Goal: Task Accomplishment & Management: Use online tool/utility

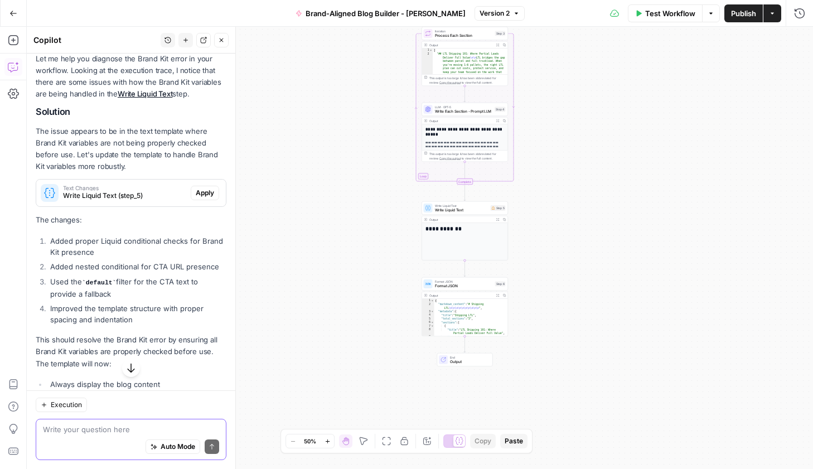
scroll to position [115, 0]
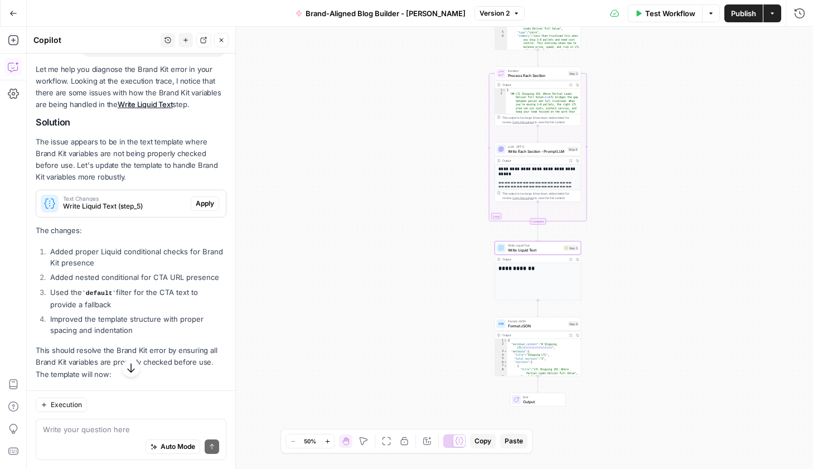
click at [205, 203] on span "Apply" at bounding box center [205, 203] width 18 height 10
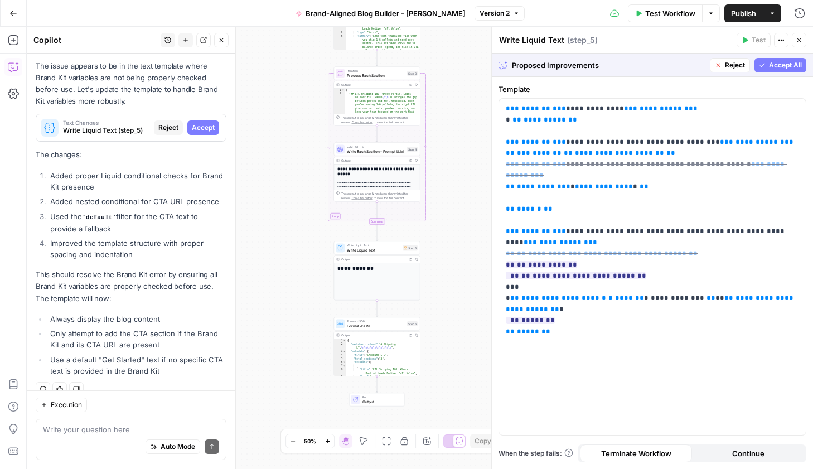
scroll to position [206, 0]
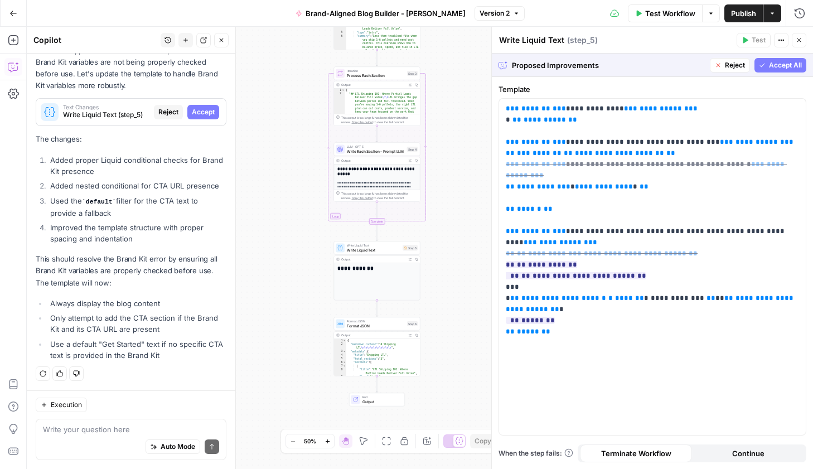
click at [774, 65] on span "Accept All" at bounding box center [785, 65] width 33 height 10
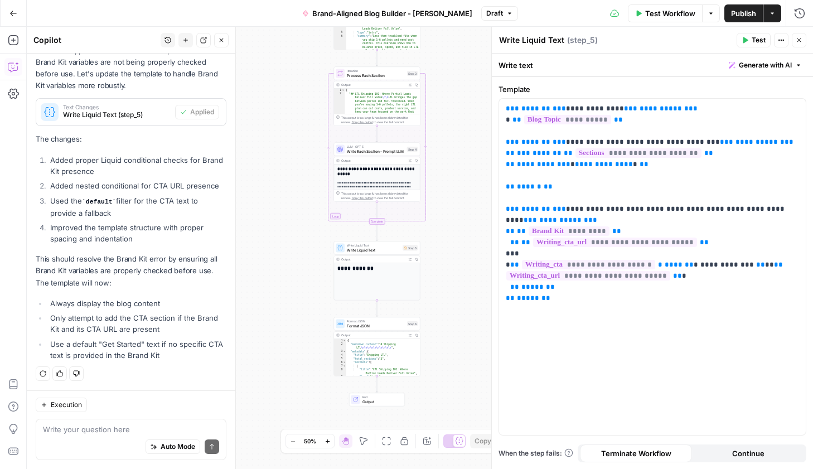
click at [763, 42] on span "Test" at bounding box center [758, 40] width 14 height 10
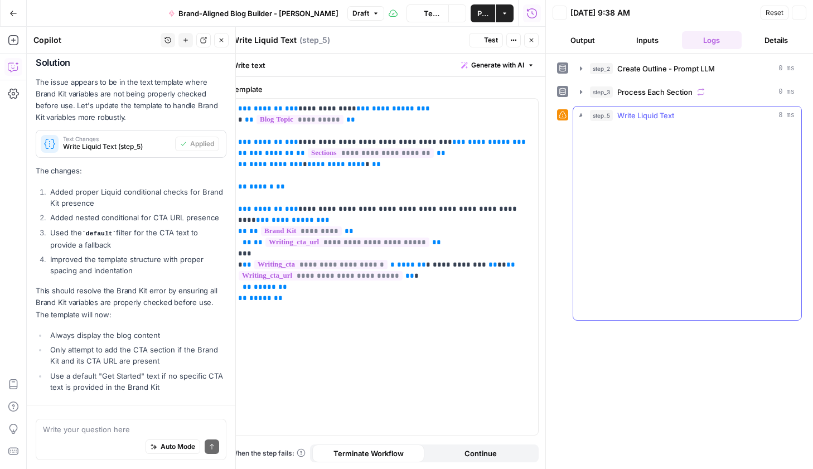
scroll to position [224, 0]
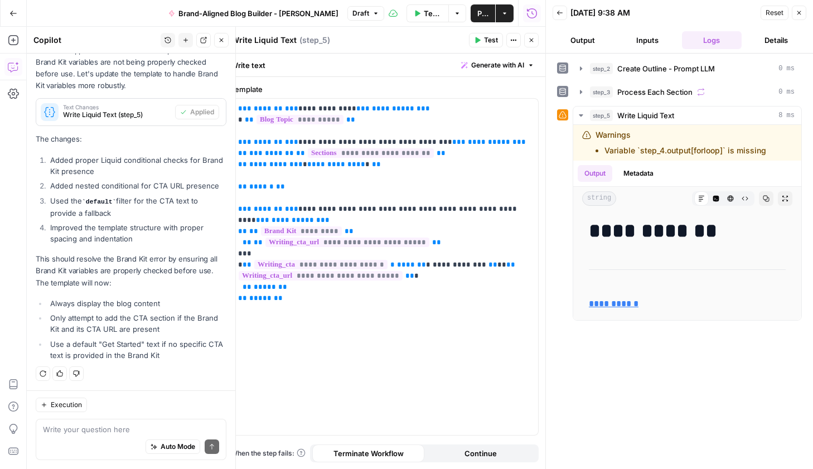
click at [84, 439] on div "Auto Mode Send" at bounding box center [131, 447] width 176 height 25
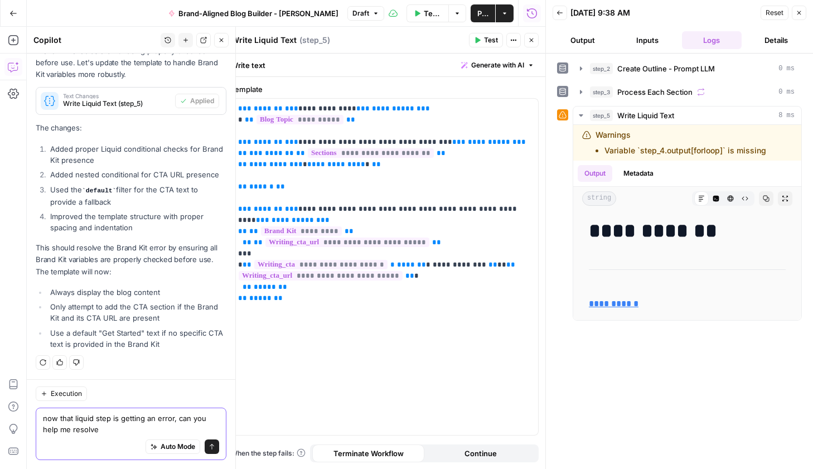
type textarea "now that liquid step is getting an error, can you help me resolve?"
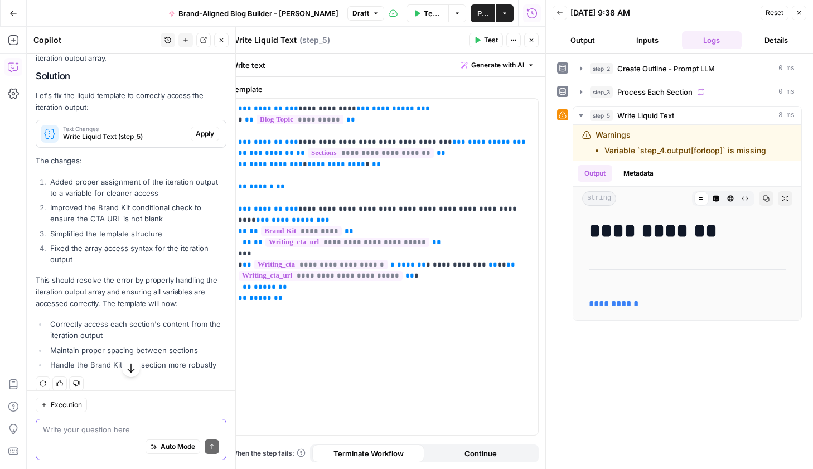
scroll to position [638, 0]
click at [201, 132] on span "Apply" at bounding box center [205, 133] width 18 height 10
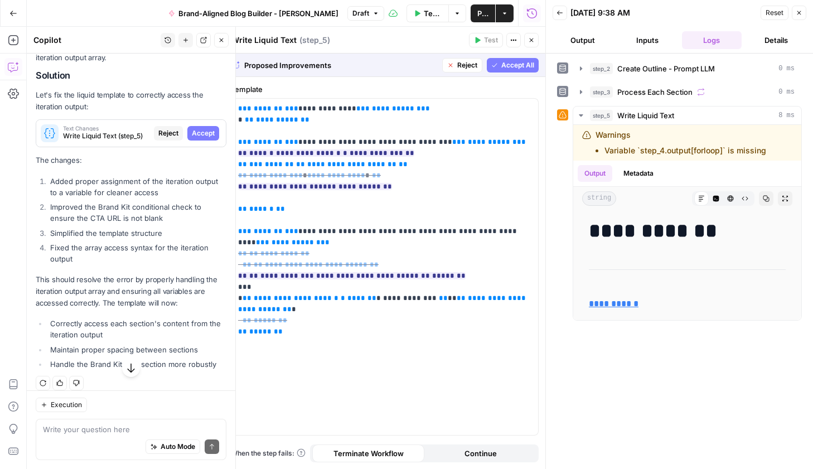
click at [521, 65] on span "Accept All" at bounding box center [517, 65] width 33 height 10
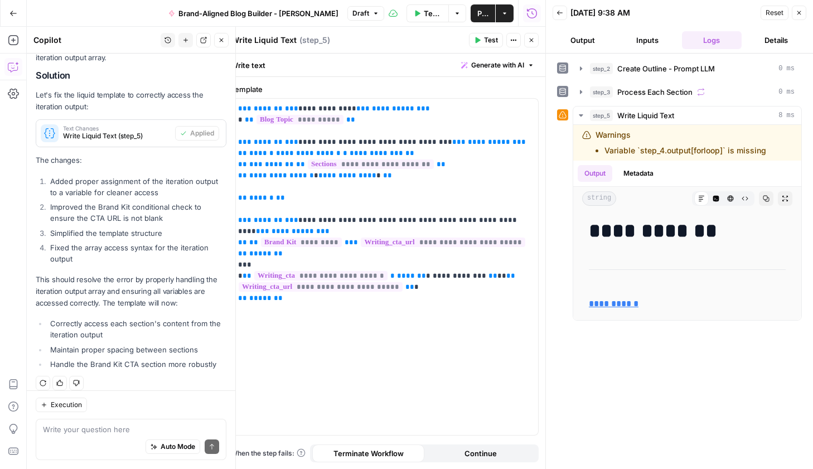
scroll to position [664, 0]
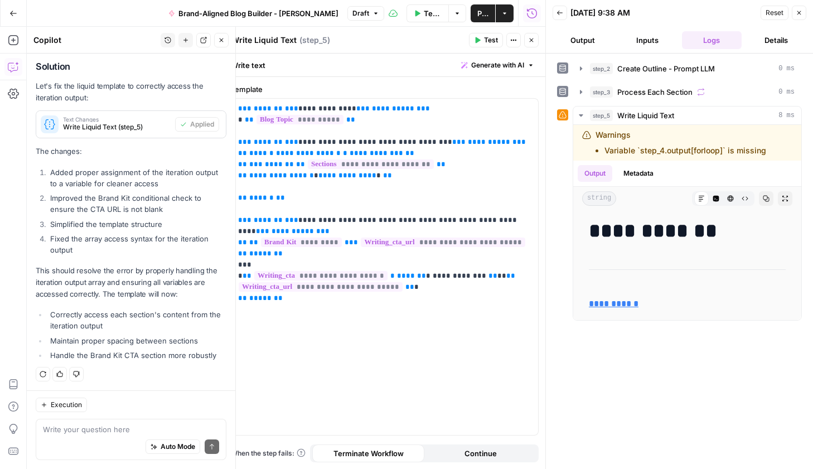
click at [489, 41] on span "Test" at bounding box center [491, 40] width 14 height 10
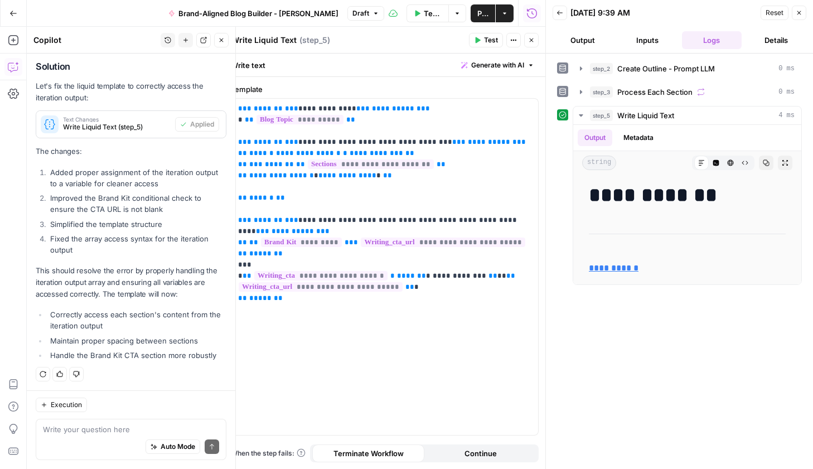
click at [484, 15] on span "Publish" at bounding box center [482, 13] width 11 height 11
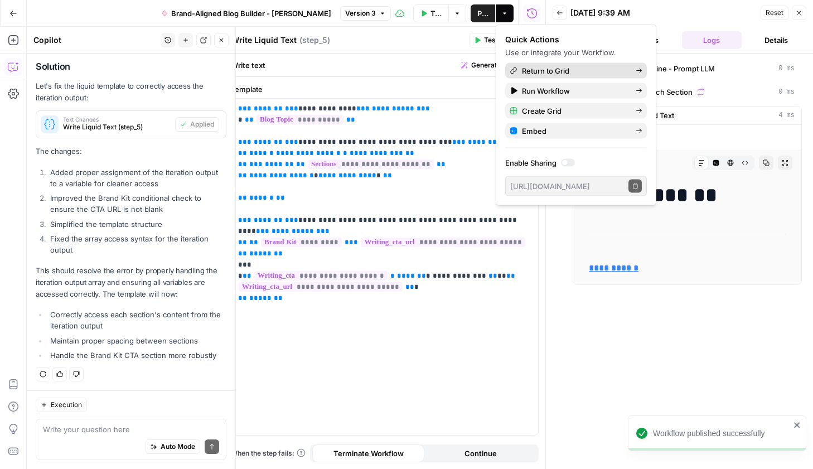
click at [549, 72] on span "Return to Grid" at bounding box center [574, 70] width 105 height 11
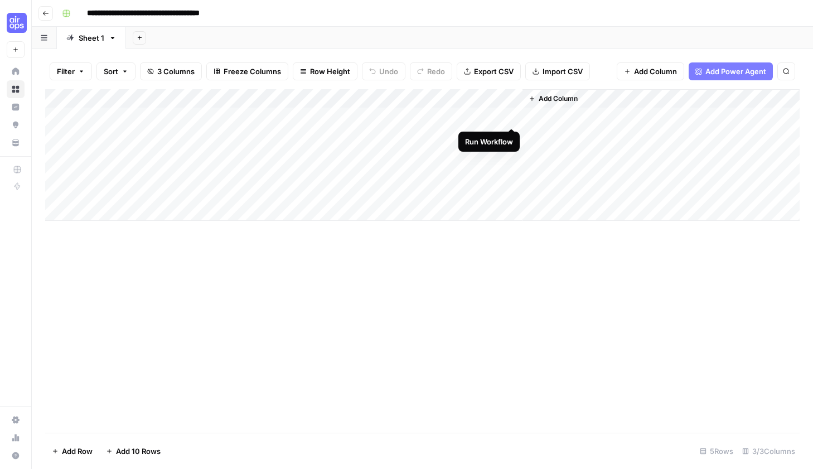
click at [513, 115] on div "Add Column" at bounding box center [422, 155] width 754 height 132
click at [711, 434] on div "brand_kit_input_value can't be blank" at bounding box center [721, 433] width 137 height 11
click at [498, 115] on div "Add Column" at bounding box center [422, 155] width 754 height 132
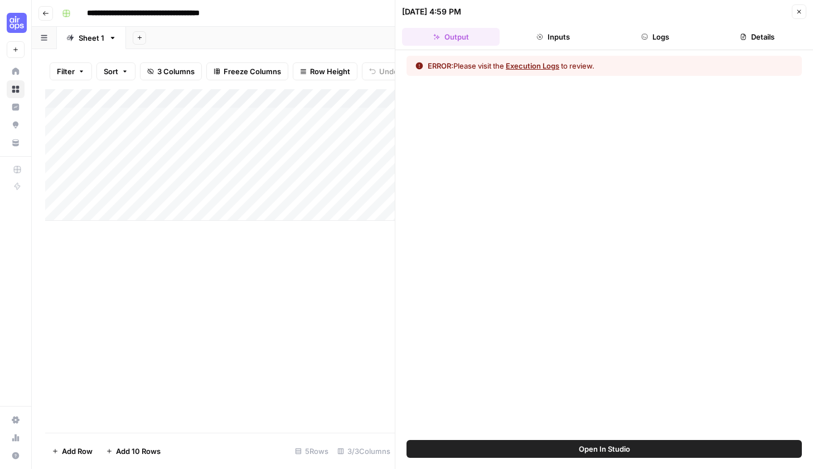
click at [667, 36] on button "Logs" at bounding box center [655, 37] width 98 height 18
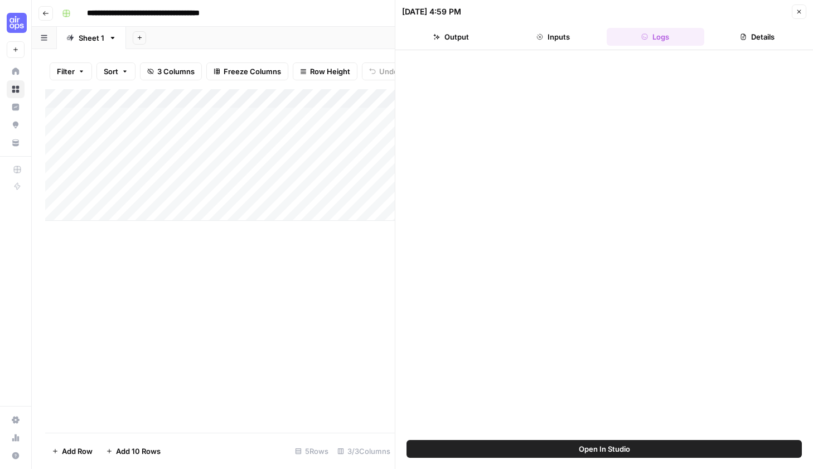
click at [742, 36] on icon "button" at bounding box center [743, 37] width 5 height 6
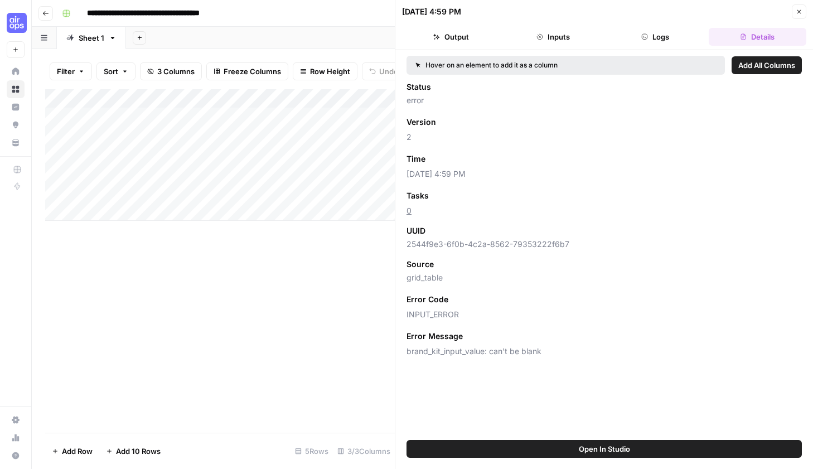
click at [464, 350] on span "brand_kit_input_value: can't be blank" at bounding box center [603, 351] width 395 height 11
click at [525, 336] on icon "button" at bounding box center [527, 336] width 4 height 4
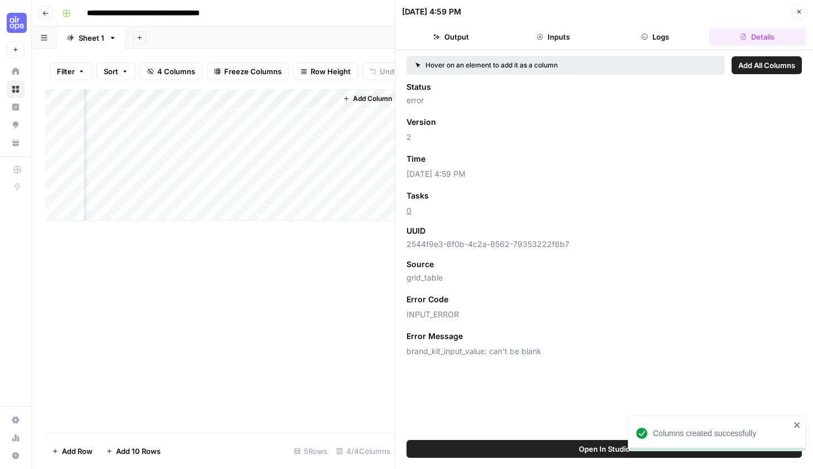
scroll to position [0, 290]
click at [802, 20] on header "[DATE] 4:59 PM Close Output Inputs Logs Details" at bounding box center [603, 25] width 417 height 50
click at [804, 18] on button "Close" at bounding box center [798, 11] width 14 height 14
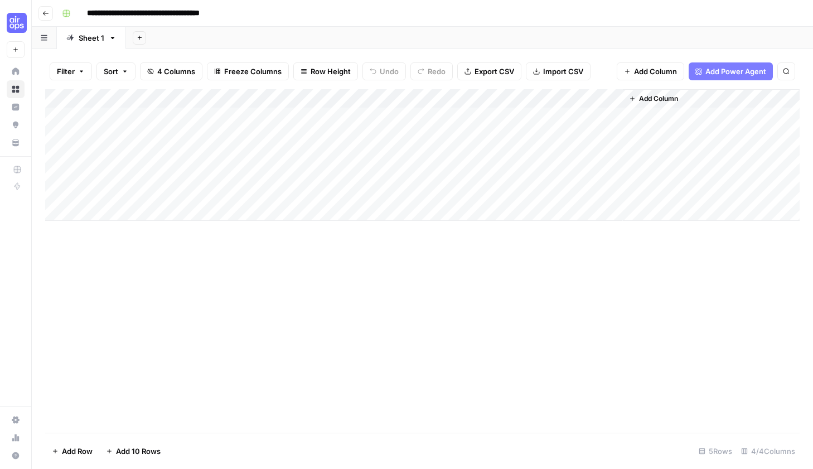
click at [615, 100] on div "Add Column" at bounding box center [422, 155] width 754 height 132
click at [578, 190] on span "Remove Column" at bounding box center [592, 192] width 98 height 11
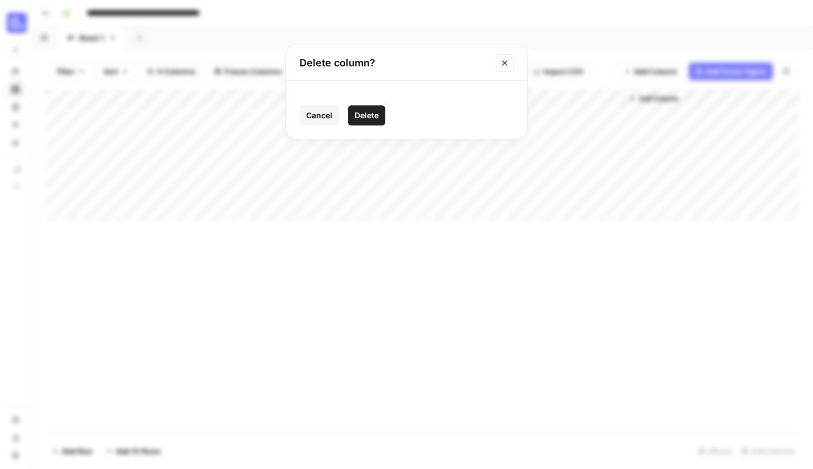
click at [367, 116] on span "Delete" at bounding box center [366, 115] width 24 height 11
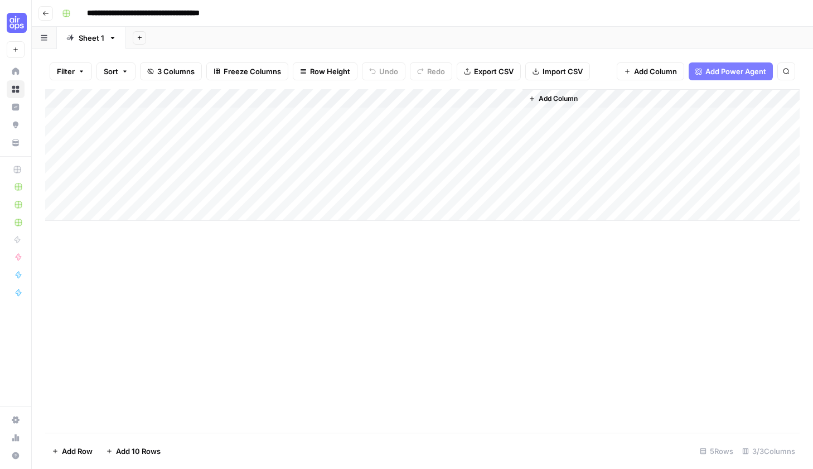
click at [735, 71] on span "Add Power Agent" at bounding box center [735, 71] width 61 height 11
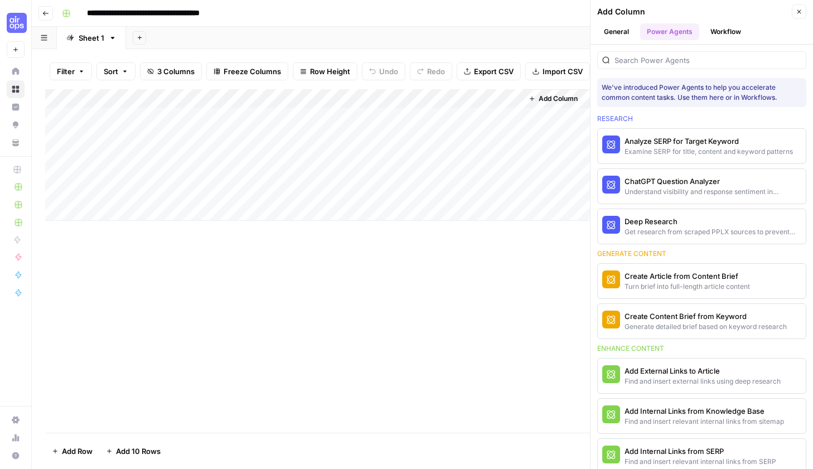
click at [616, 29] on button "General" at bounding box center [616, 31] width 38 height 17
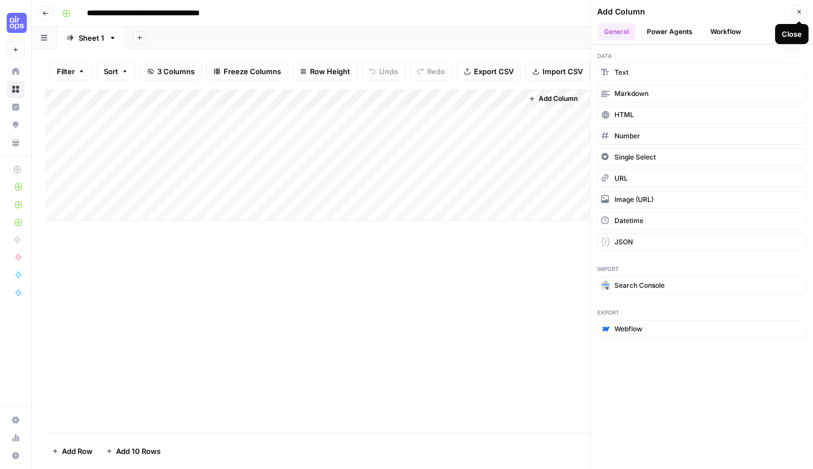
click at [799, 14] on icon "button" at bounding box center [798, 11] width 7 height 7
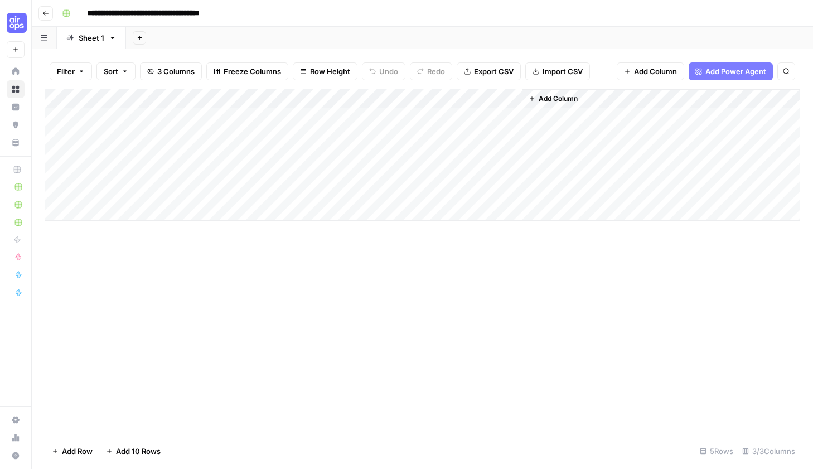
click at [500, 99] on div "Add Column" at bounding box center [422, 155] width 754 height 132
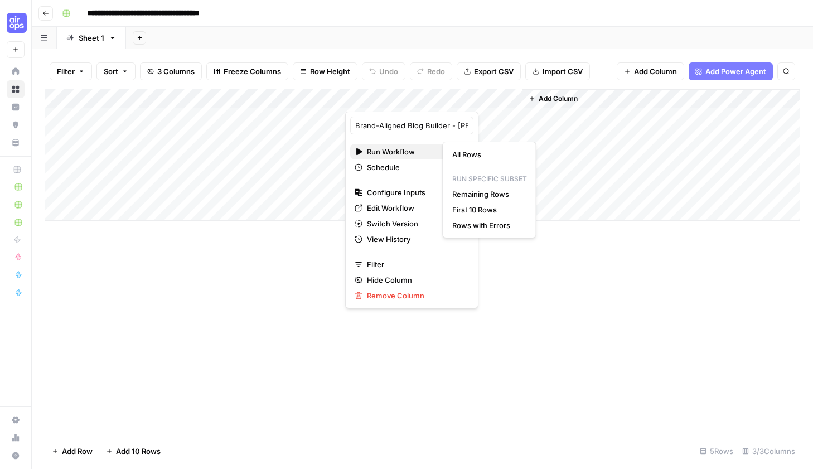
click at [377, 154] on span "Run Workflow" at bounding box center [410, 151] width 86 height 11
click at [661, 365] on div "Add Column" at bounding box center [422, 260] width 754 height 343
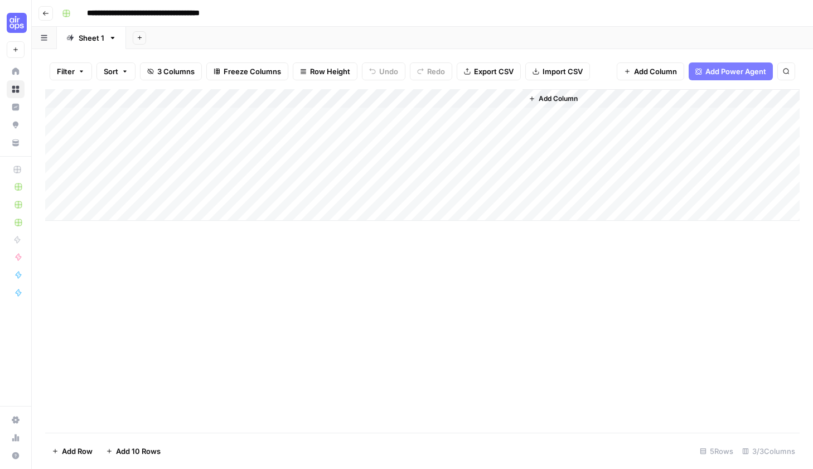
click at [516, 97] on div "Add Column" at bounding box center [422, 155] width 754 height 132
click at [483, 256] on div "Add Column" at bounding box center [422, 260] width 754 height 343
click at [370, 96] on div "Add Column" at bounding box center [422, 155] width 754 height 132
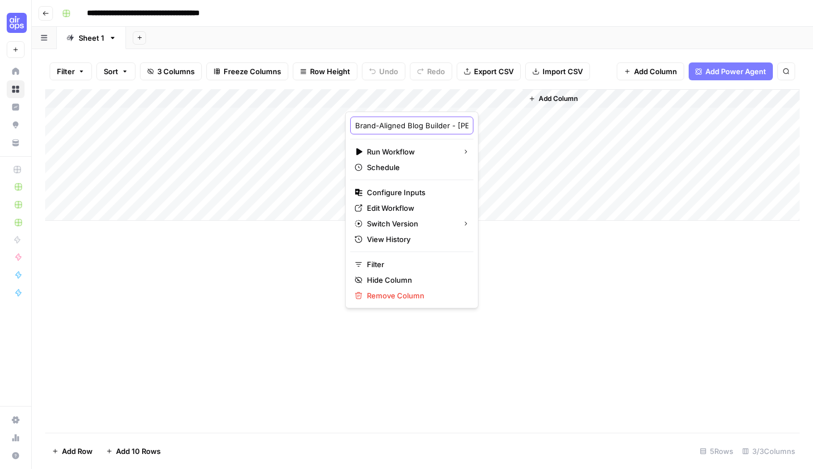
click at [377, 129] on input "Brand-Aligned Blog Builder - [PERSON_NAME]" at bounding box center [411, 125] width 113 height 11
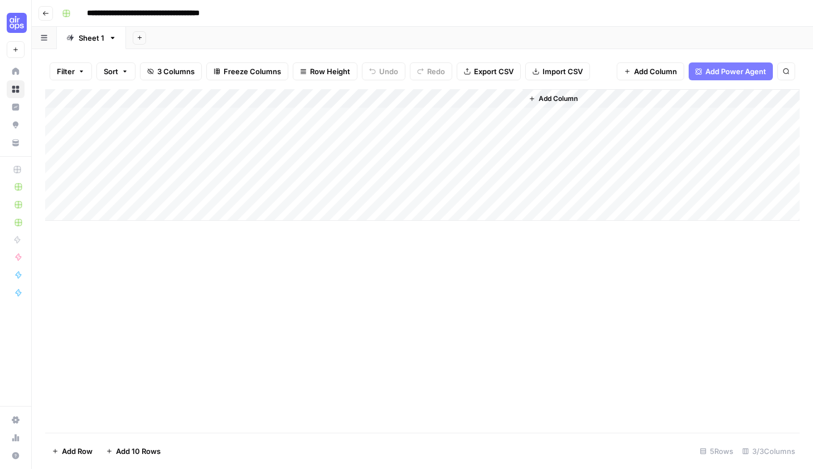
click at [402, 95] on div "Add Column" at bounding box center [422, 155] width 754 height 132
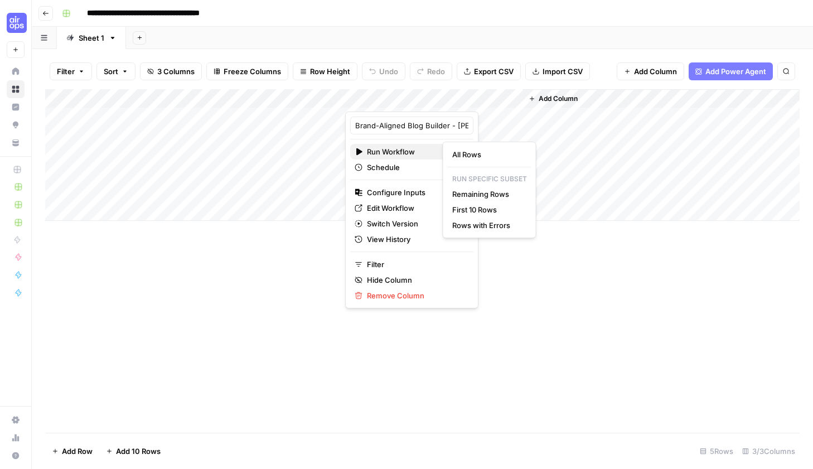
click at [413, 153] on span "Run Workflow" at bounding box center [410, 151] width 86 height 11
click at [502, 230] on span "Rows with Errors" at bounding box center [487, 225] width 70 height 11
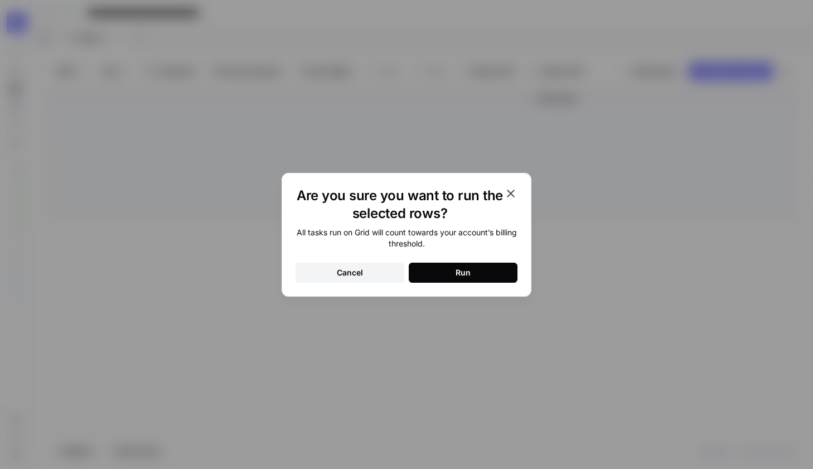
click at [475, 272] on button "Run" at bounding box center [463, 273] width 109 height 20
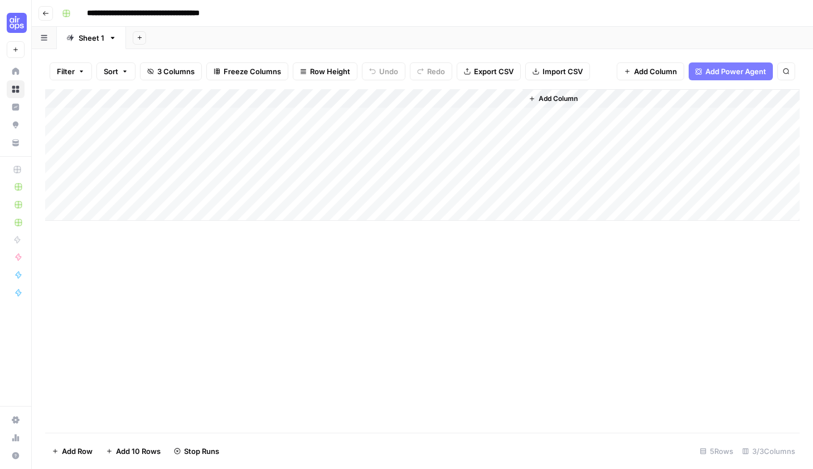
click at [445, 98] on div "Add Column" at bounding box center [422, 155] width 754 height 132
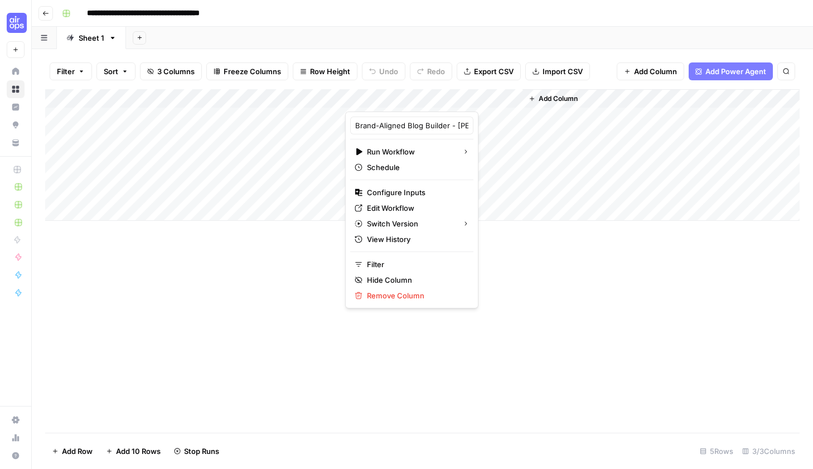
click at [445, 98] on div at bounding box center [433, 100] width 177 height 22
drag, startPoint x: 388, startPoint y: 124, endPoint x: 394, endPoint y: 127, distance: 6.7
click at [390, 125] on input "Brand-Aligned Blog Builder - [PERSON_NAME]" at bounding box center [411, 125] width 113 height 11
drag, startPoint x: 406, startPoint y: 125, endPoint x: 511, endPoint y: 129, distance: 104.3
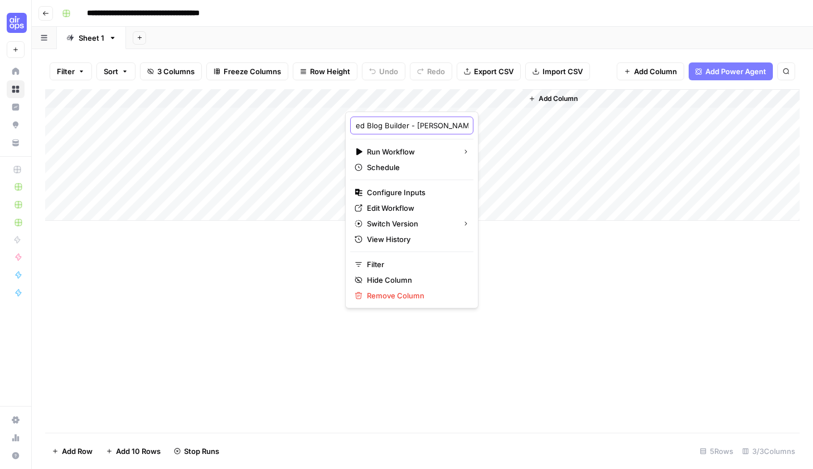
click at [511, 129] on body "**********" at bounding box center [406, 234] width 813 height 469
click at [526, 262] on div "Add Column" at bounding box center [422, 260] width 754 height 343
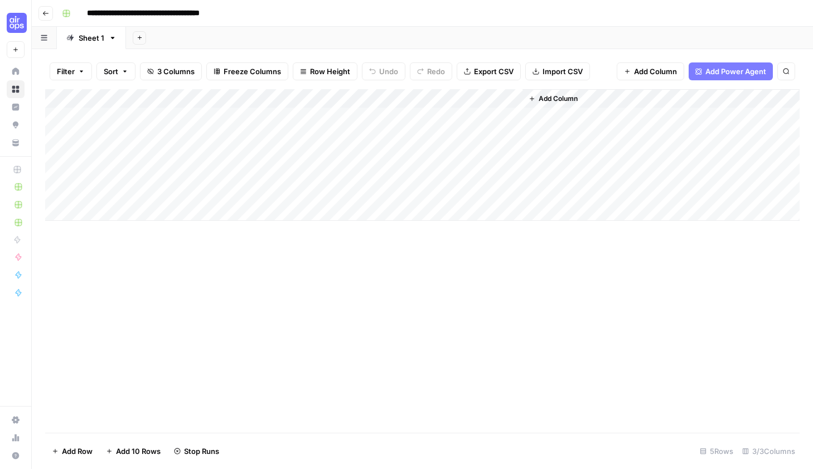
click at [48, 14] on icon "button" at bounding box center [45, 13] width 7 height 7
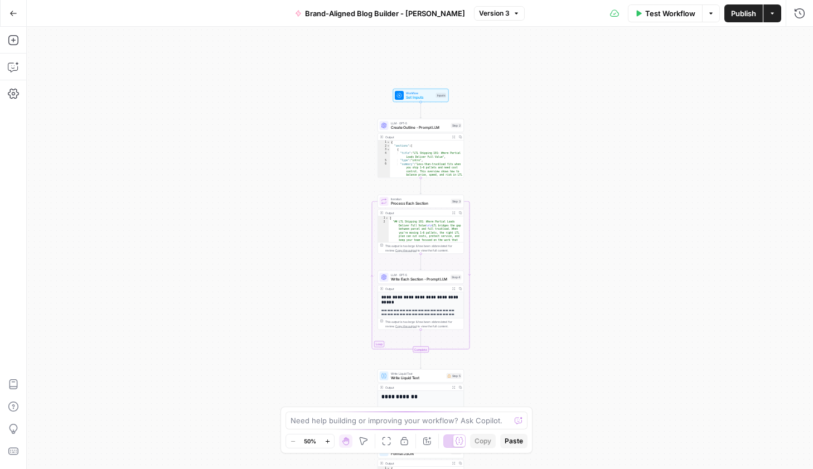
drag, startPoint x: 496, startPoint y: 113, endPoint x: 498, endPoint y: 166, distance: 52.4
click at [498, 166] on div "Workflow Set Inputs Inputs LLM · GPT-5 Create Outline - Prompt LLM Step 2 Outpu…" at bounding box center [420, 248] width 786 height 442
click at [743, 11] on span "Publish" at bounding box center [743, 13] width 25 height 11
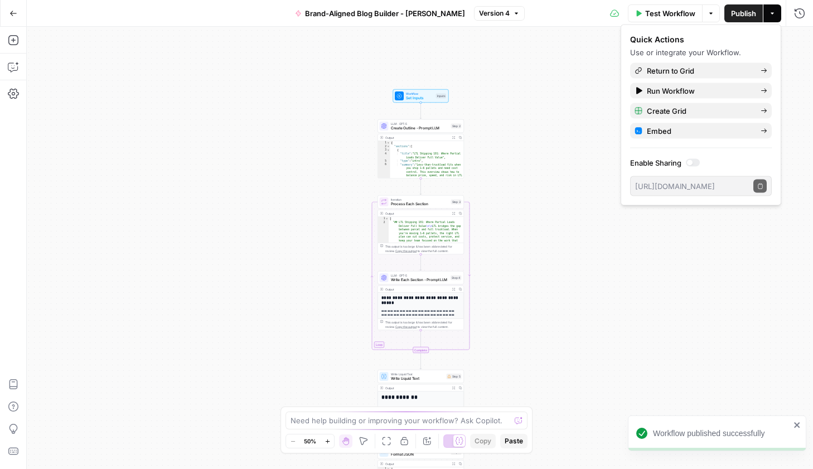
click at [420, 100] on span "Set Inputs" at bounding box center [420, 98] width 28 height 6
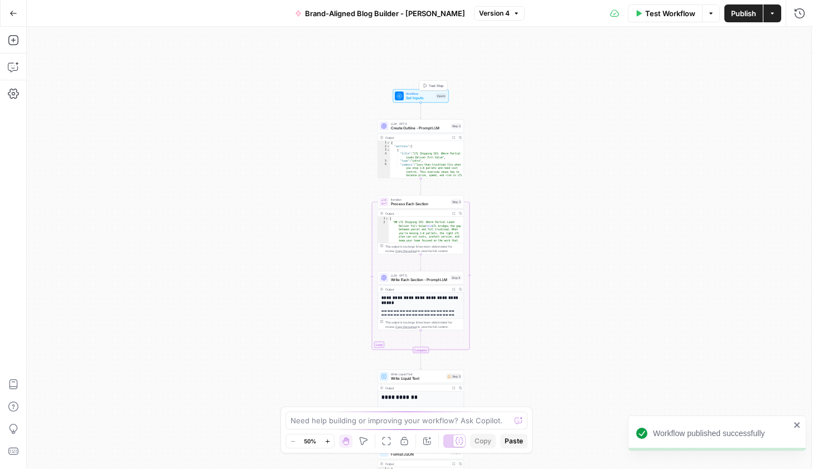
click at [420, 100] on span "Set Inputs" at bounding box center [420, 98] width 28 height 6
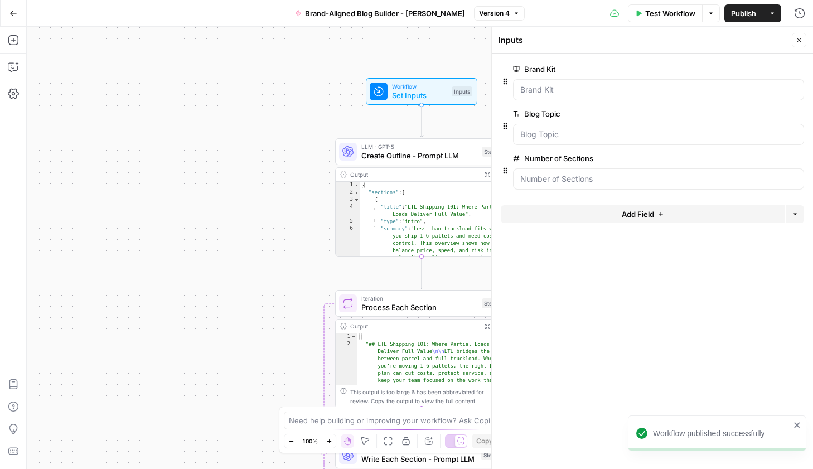
click at [801, 40] on icon "button" at bounding box center [798, 40] width 7 height 7
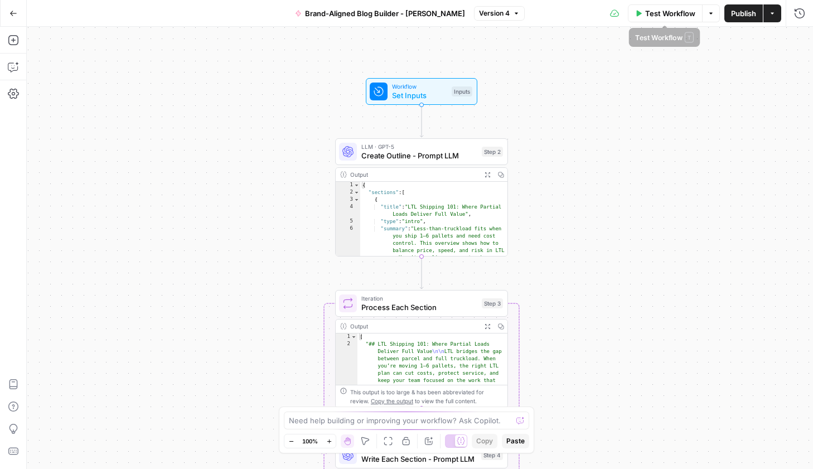
click at [672, 12] on span "Test Workflow" at bounding box center [670, 13] width 50 height 11
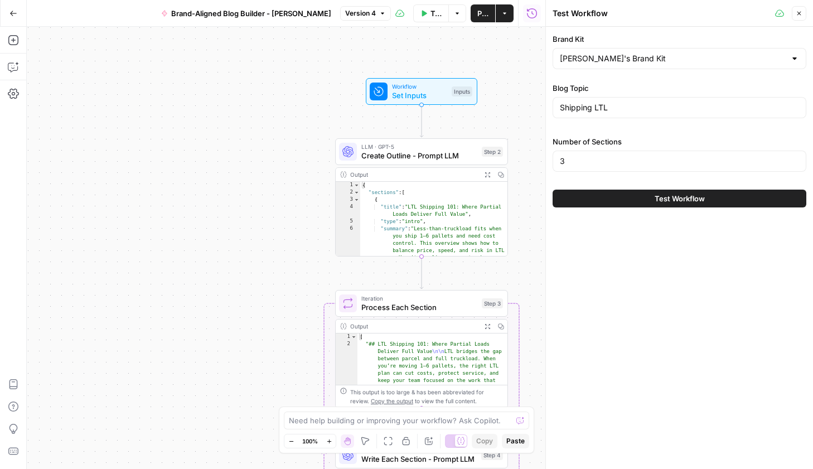
click at [670, 204] on button "Test Workflow" at bounding box center [679, 199] width 254 height 18
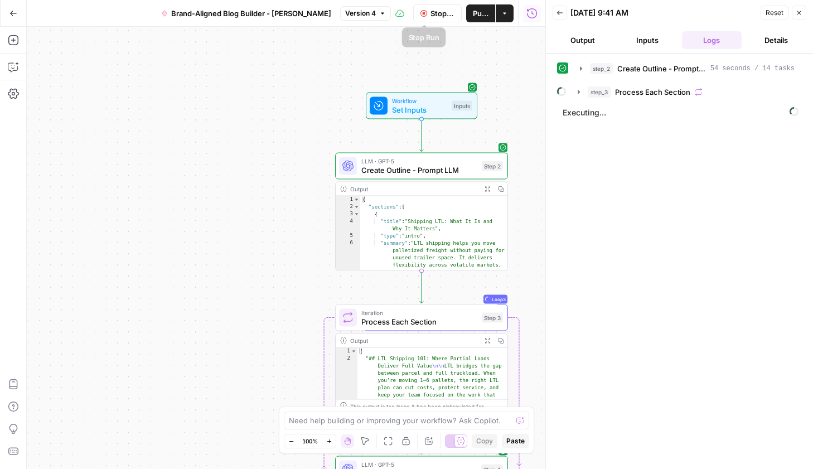
click at [430, 15] on span "Stop Run" at bounding box center [442, 13] width 24 height 11
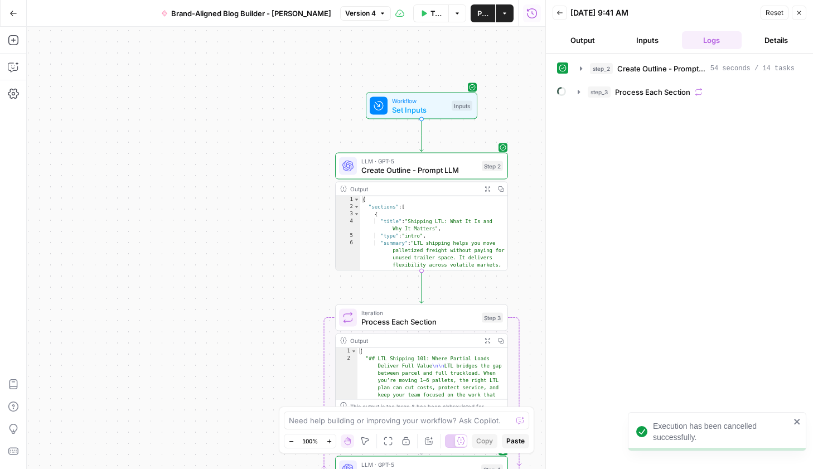
click at [778, 14] on span "Reset" at bounding box center [774, 13] width 18 height 10
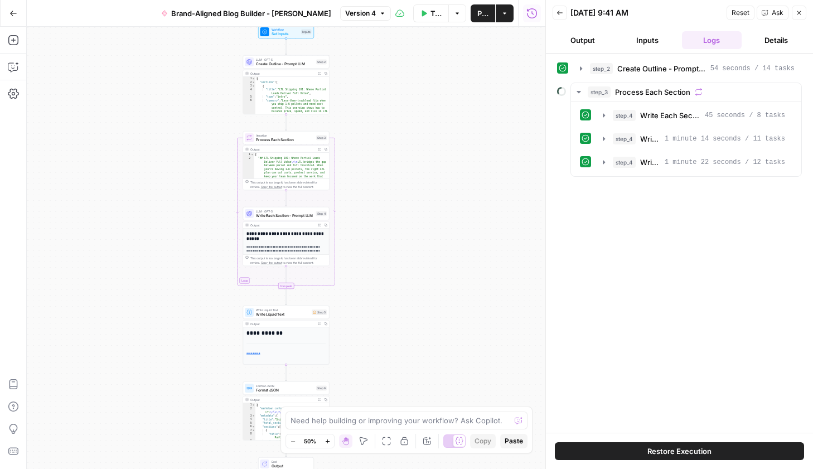
drag, startPoint x: 716, startPoint y: 449, endPoint x: 713, endPoint y: 381, distance: 67.5
click at [716, 449] on button "Restore Execution" at bounding box center [679, 451] width 249 height 18
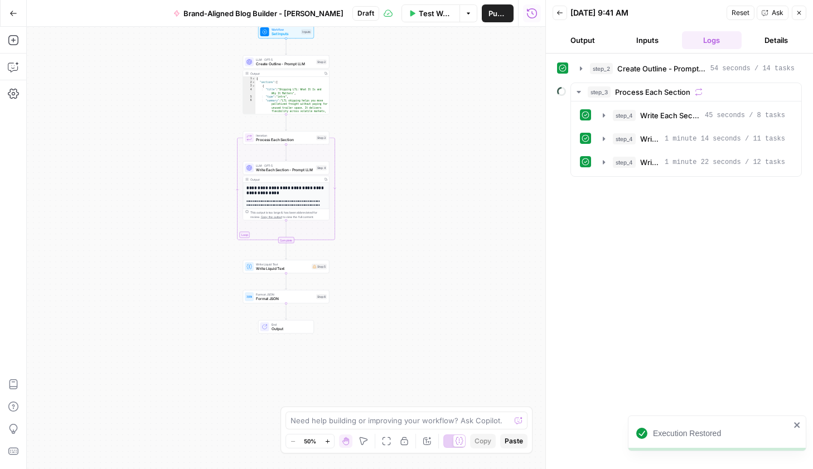
click at [419, 16] on span "Test Workflow" at bounding box center [436, 13] width 34 height 11
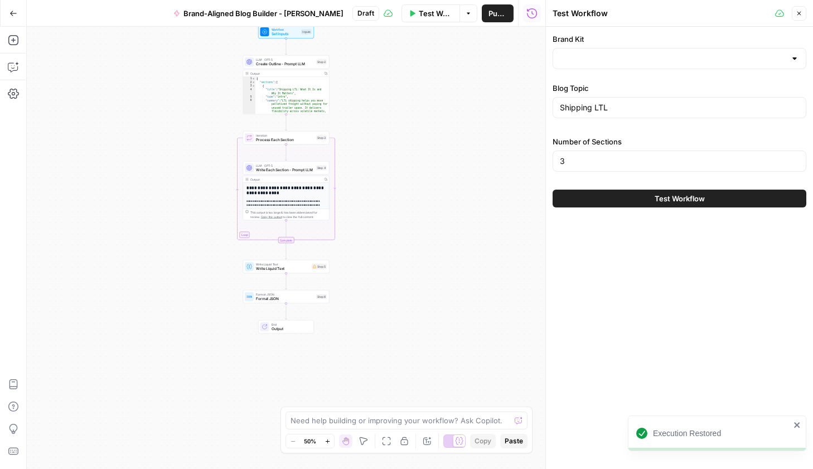
type input "[PERSON_NAME]'s Brand Kit"
click at [671, 200] on span "Test Workflow" at bounding box center [679, 198] width 50 height 11
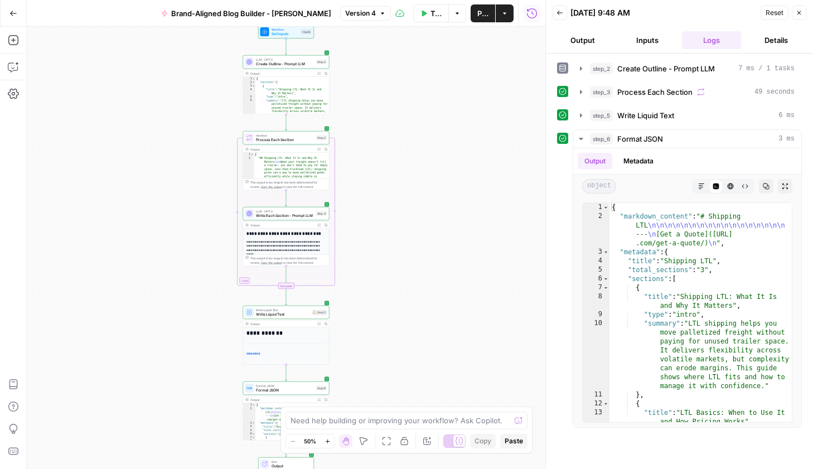
click at [480, 16] on span "Publish" at bounding box center [482, 13] width 11 height 11
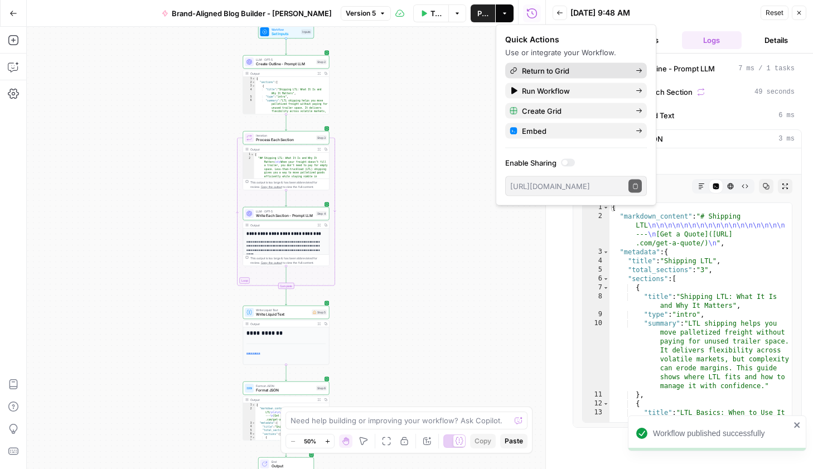
click at [552, 67] on span "Return to Grid" at bounding box center [574, 70] width 105 height 11
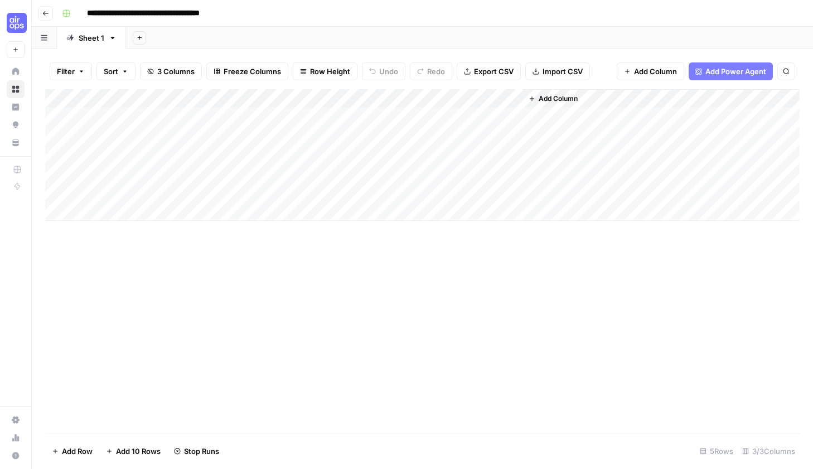
click at [513, 98] on div "Add Column" at bounding box center [422, 155] width 754 height 132
drag, startPoint x: 498, startPoint y: 356, endPoint x: 566, endPoint y: 201, distance: 168.9
click at [499, 354] on div "Add Column" at bounding box center [422, 260] width 754 height 343
click at [576, 100] on span "Add Column" at bounding box center [557, 99] width 39 height 10
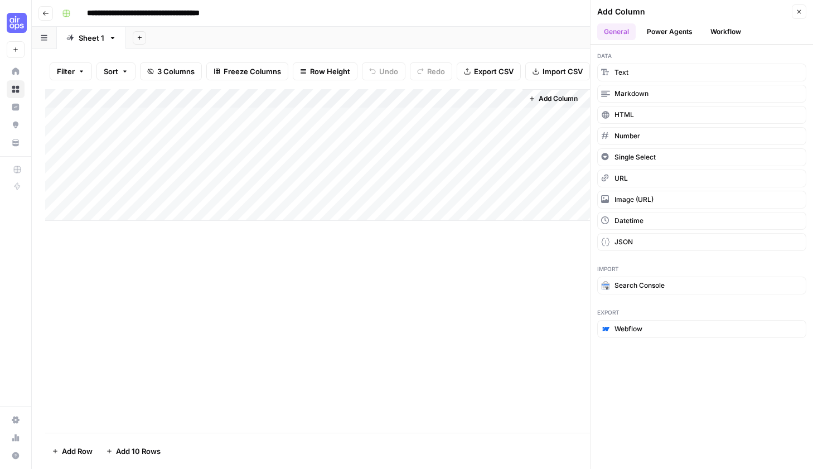
click at [657, 31] on button "Power Agents" at bounding box center [669, 31] width 59 height 17
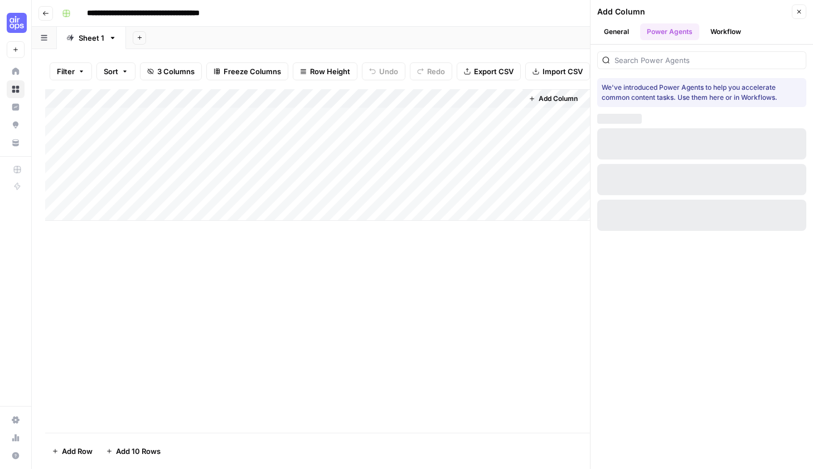
click at [740, 27] on button "Workflow" at bounding box center [725, 31] width 44 height 17
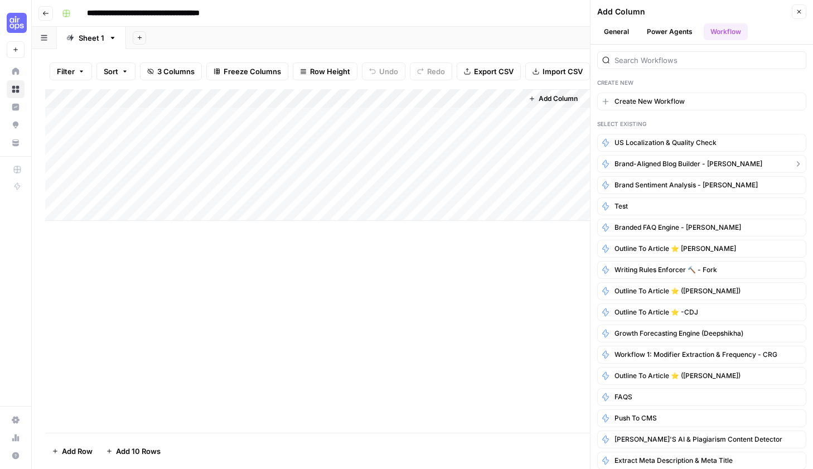
click at [679, 168] on span "Brand-Aligned Blog Builder - [PERSON_NAME]" at bounding box center [688, 164] width 148 height 10
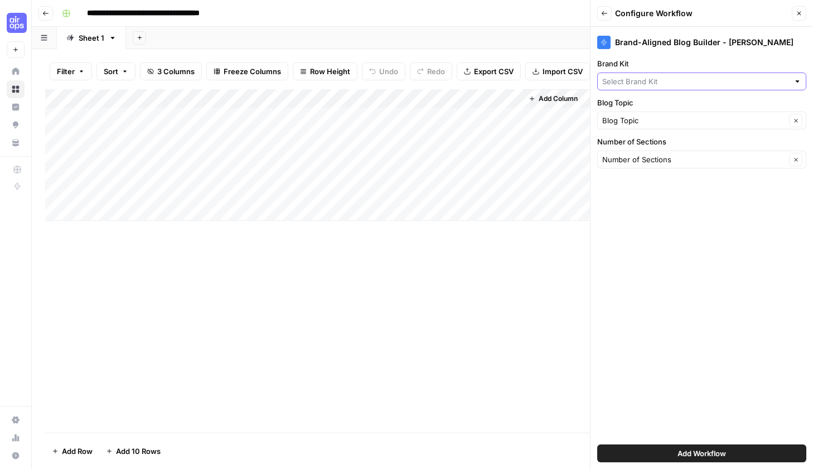
click at [657, 85] on input "Brand Kit" at bounding box center [695, 81] width 187 height 11
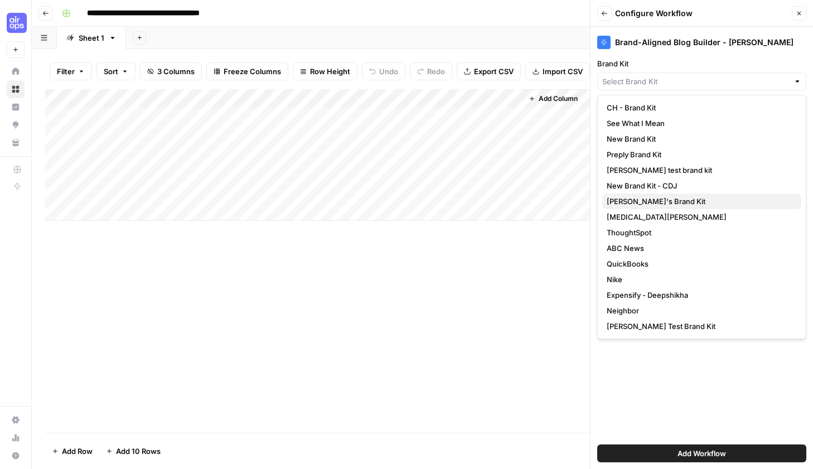
click at [645, 201] on span "[PERSON_NAME]'s Brand Kit" at bounding box center [699, 201] width 186 height 11
type input "[PERSON_NAME]'s Brand Kit"
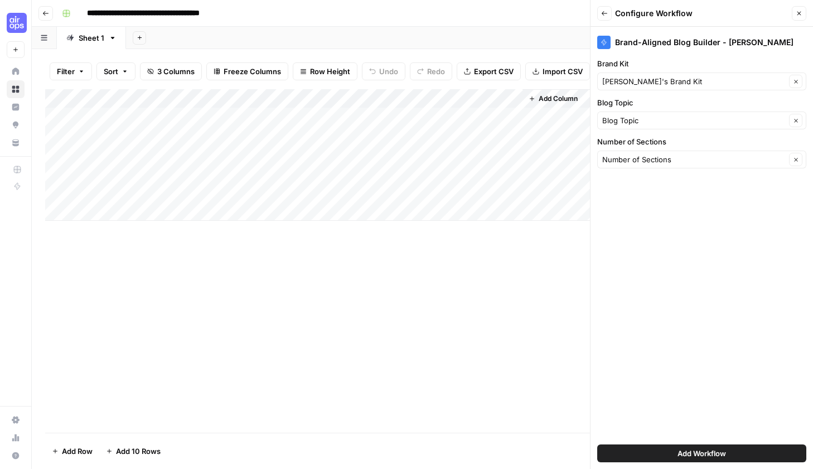
click at [692, 453] on span "Add Workflow" at bounding box center [701, 453] width 48 height 11
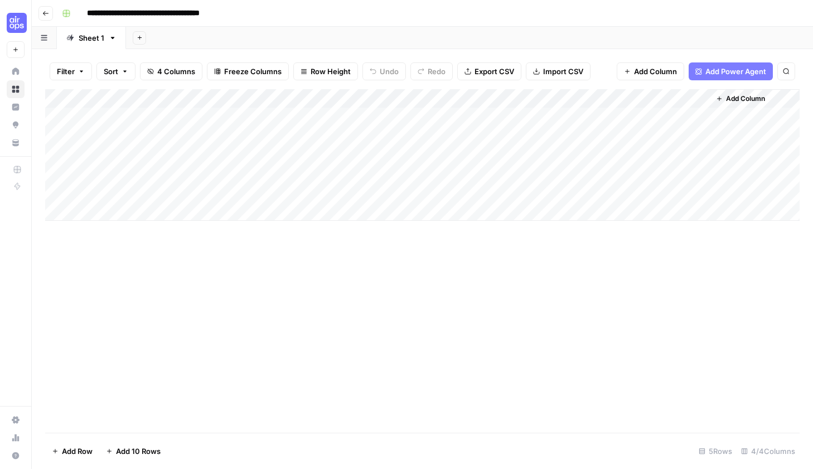
click at [499, 97] on div "Add Column" at bounding box center [422, 155] width 754 height 132
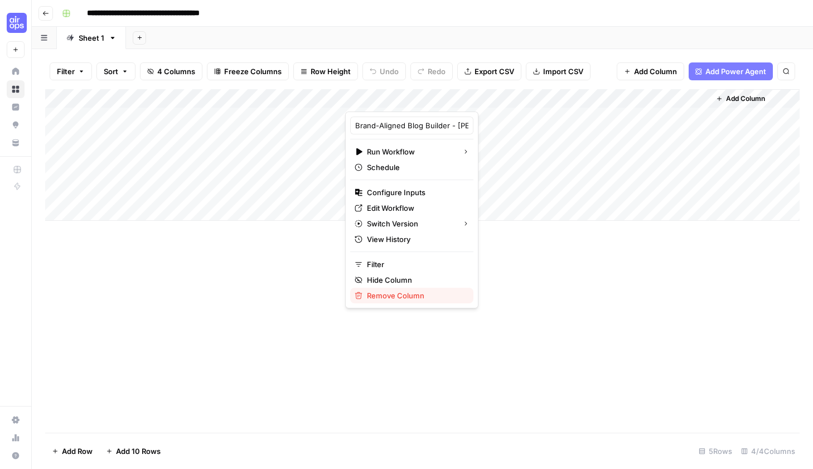
click at [392, 292] on span "Remove Column" at bounding box center [416, 295] width 98 height 11
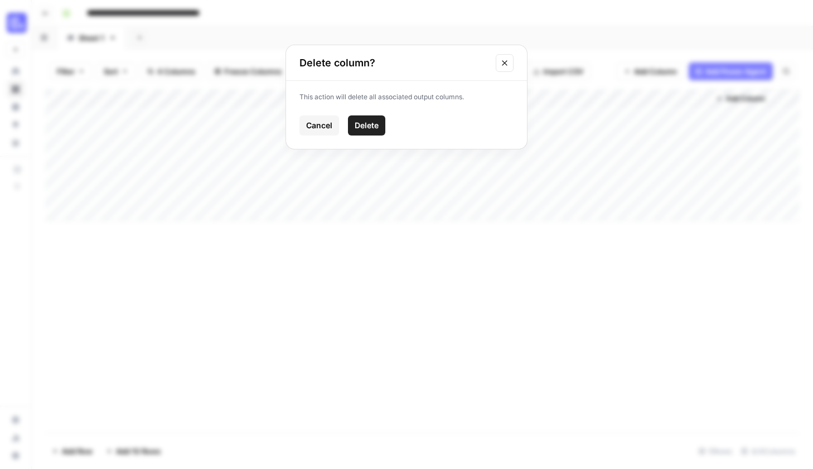
drag, startPoint x: 365, startPoint y: 127, endPoint x: 400, endPoint y: 125, distance: 35.2
click at [367, 127] on span "Delete" at bounding box center [366, 125] width 24 height 11
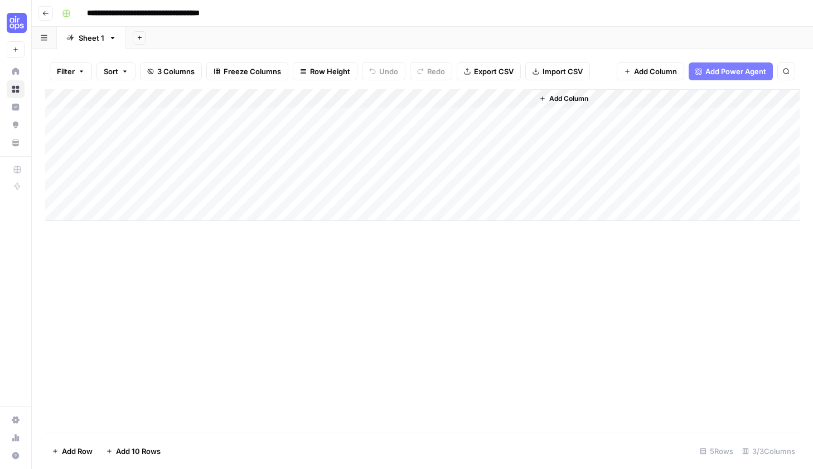
click at [508, 96] on div "Add Column" at bounding box center [422, 155] width 754 height 132
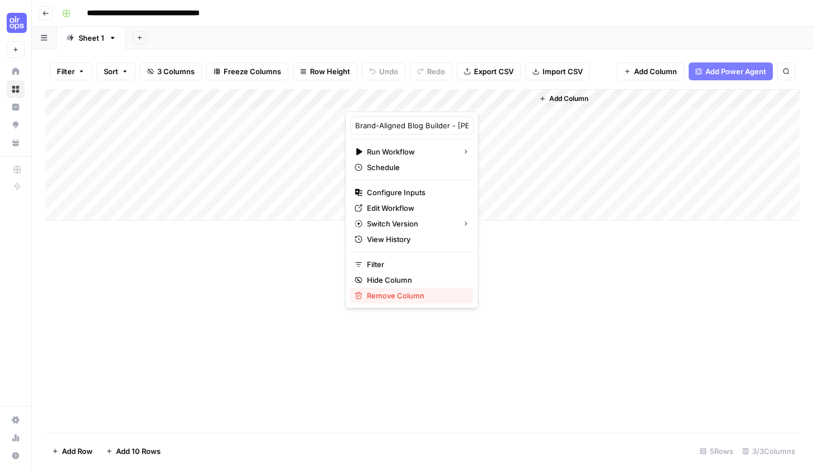
click at [383, 295] on span "Remove Column" at bounding box center [416, 295] width 98 height 11
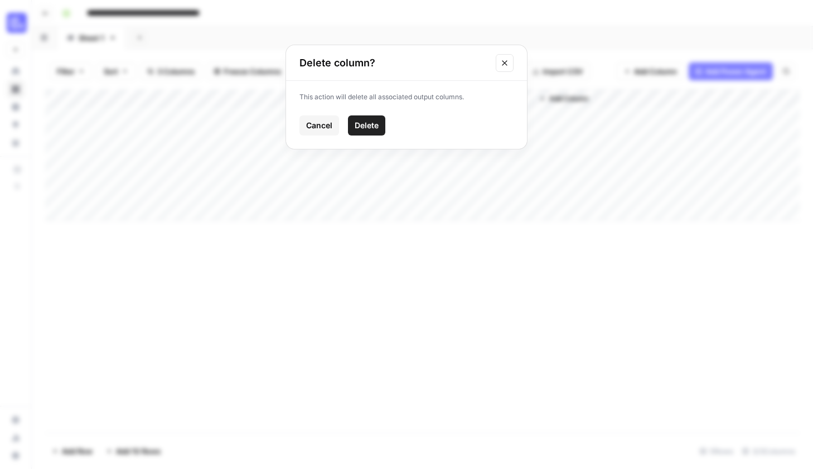
click at [375, 126] on span "Delete" at bounding box center [366, 125] width 24 height 11
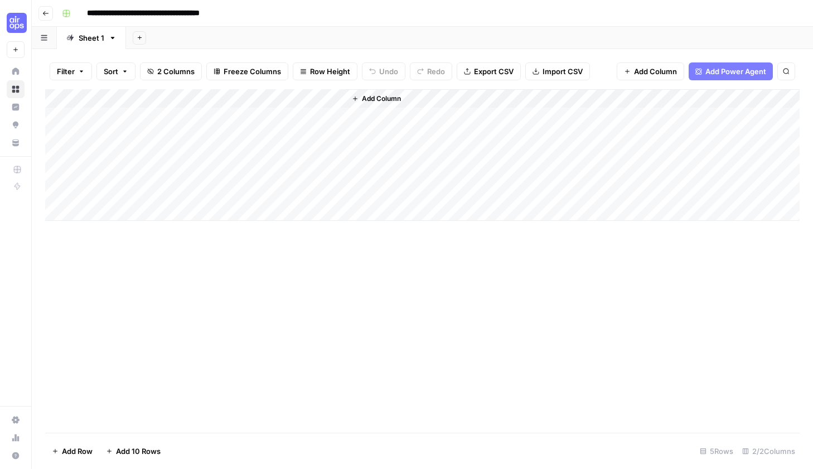
click at [378, 98] on span "Add Column" at bounding box center [381, 99] width 39 height 10
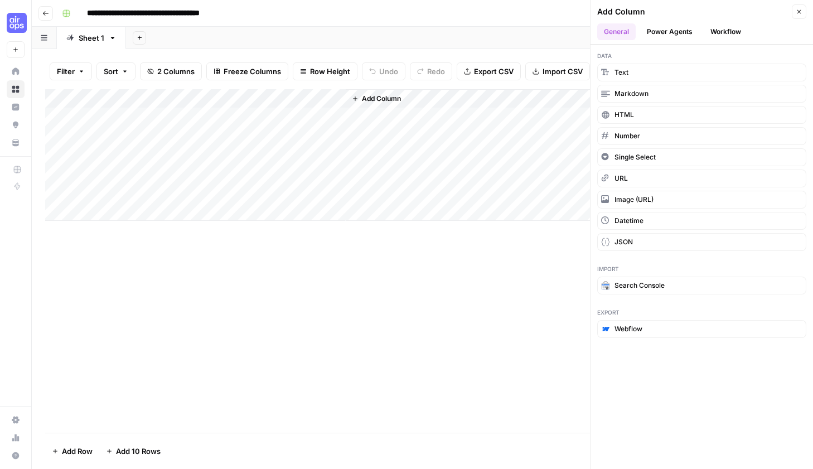
click at [720, 28] on button "Workflow" at bounding box center [725, 31] width 44 height 17
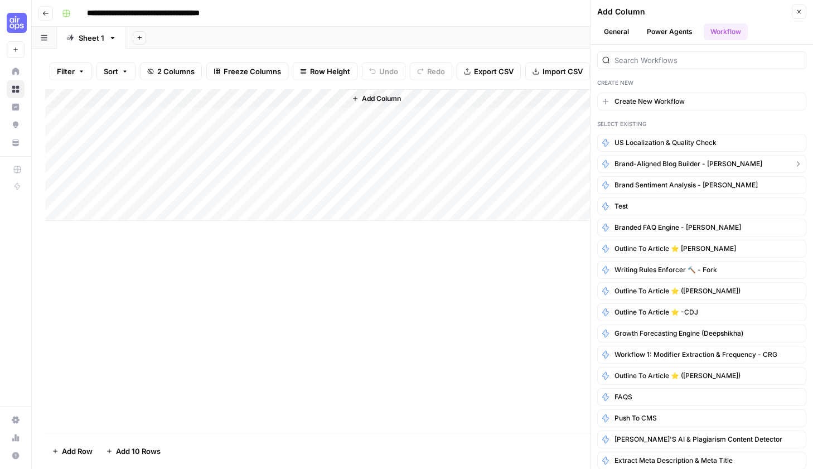
click at [682, 164] on span "Brand-Aligned Blog Builder - [PERSON_NAME]" at bounding box center [688, 164] width 148 height 10
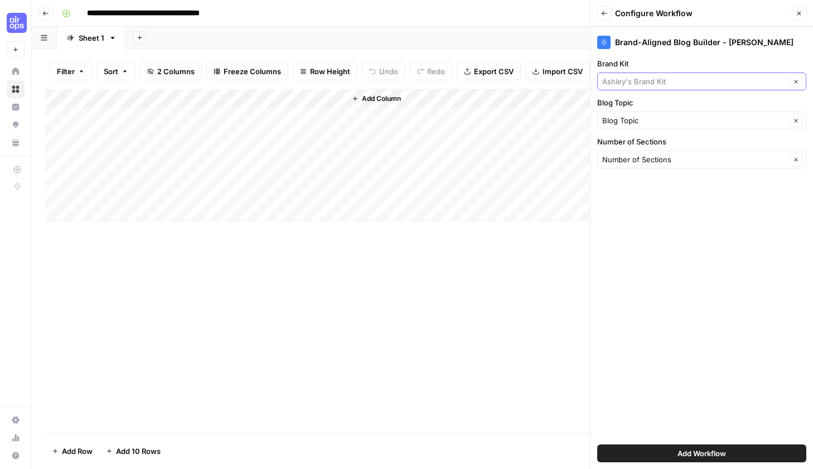
click at [645, 82] on input "Brand Kit" at bounding box center [693, 81] width 183 height 11
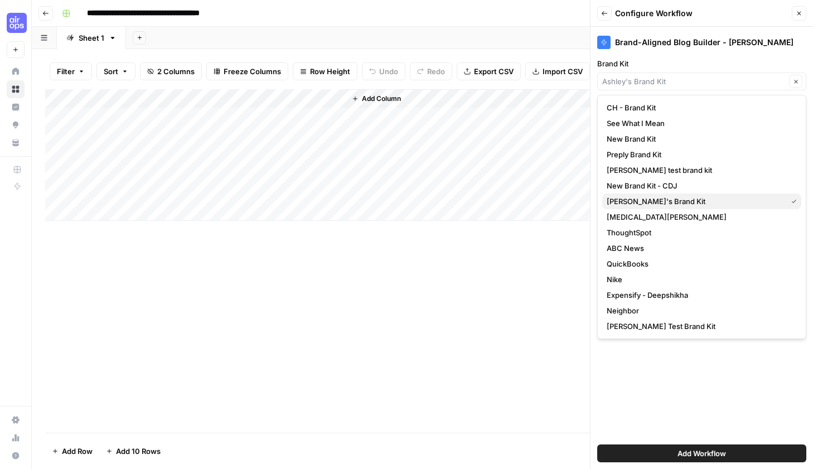
click at [641, 203] on span "[PERSON_NAME]'s Brand Kit" at bounding box center [694, 201] width 176 height 11
type input "[PERSON_NAME]'s Brand Kit"
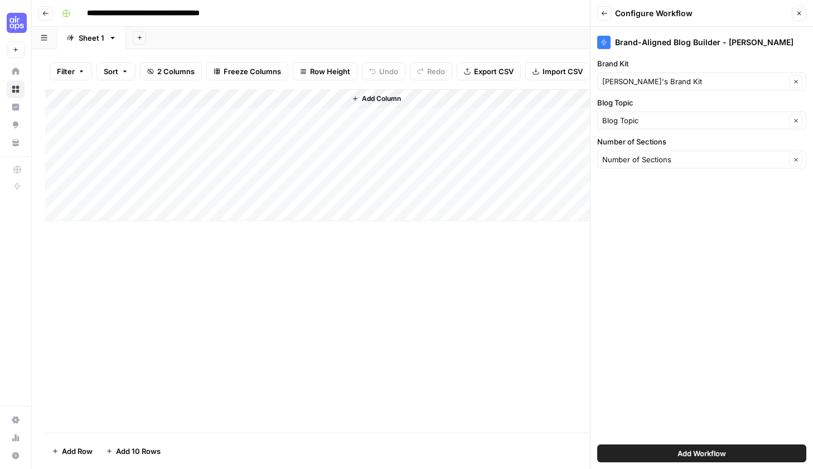
click at [679, 455] on span "Add Workflow" at bounding box center [701, 453] width 48 height 11
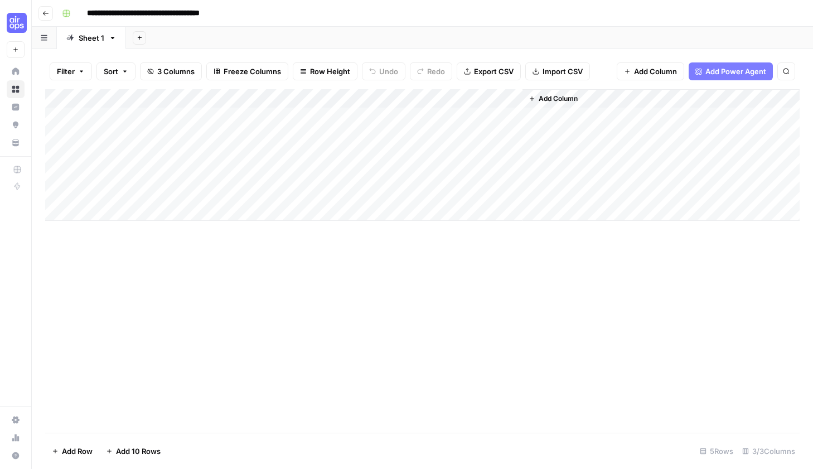
click at [432, 115] on div "Add Column" at bounding box center [422, 155] width 754 height 132
